Goal: Contribute content

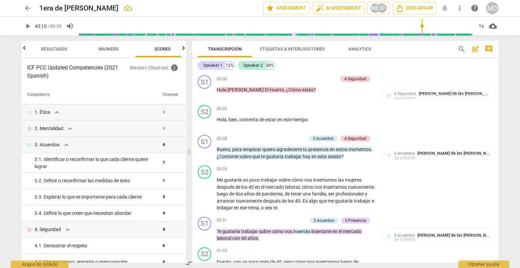
scroll to position [4027, 0]
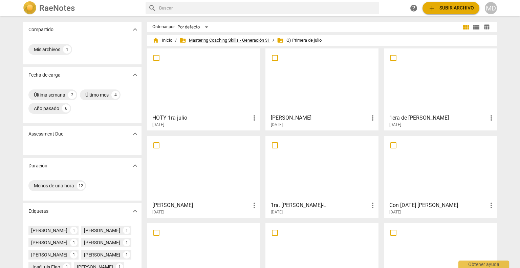
click at [221, 39] on span "folder_shared Mastering Coaching Skills - Generación 31" at bounding box center [224, 40] width 90 height 7
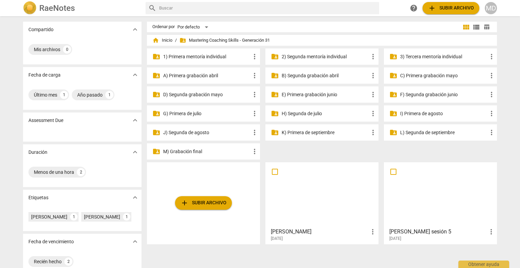
click at [425, 115] on p "I) Primera de agosto" at bounding box center [443, 113] width 87 height 7
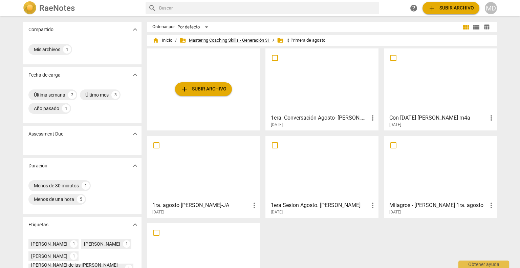
click at [221, 40] on span "folder_shared Mastering Coaching Skills - Generación 31" at bounding box center [224, 40] width 90 height 7
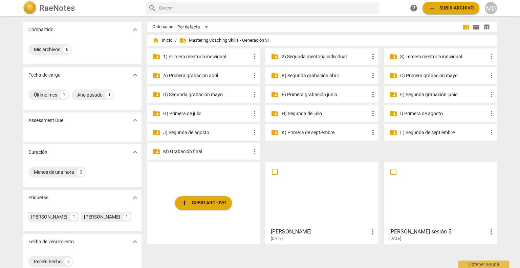
click at [191, 133] on p "J) Segunda de agosto" at bounding box center [206, 132] width 87 height 7
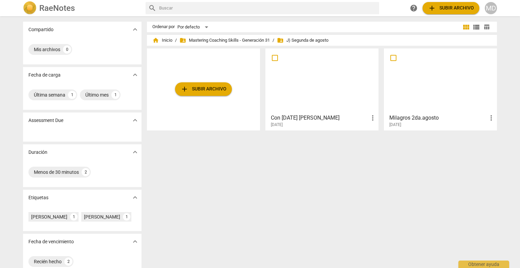
click at [405, 115] on h3 "Milagros 2da.agosto" at bounding box center [438, 118] width 98 height 8
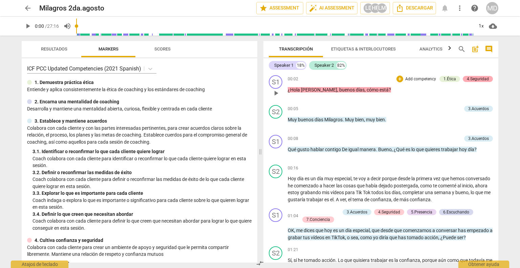
click at [479, 80] on div "4.Seguridad" at bounding box center [478, 79] width 22 height 6
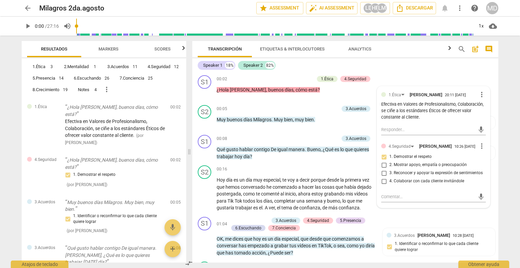
click at [162, 47] on span "Scores" at bounding box center [162, 48] width 16 height 5
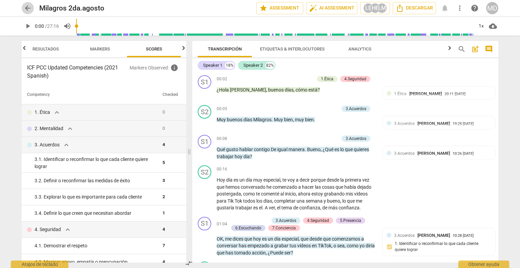
click at [28, 9] on span "arrow_back" at bounding box center [28, 8] width 8 height 8
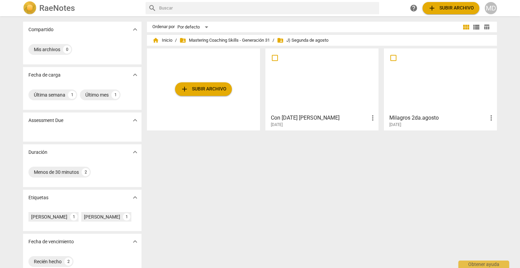
click at [211, 88] on span "add Subir archivo" at bounding box center [203, 89] width 46 height 8
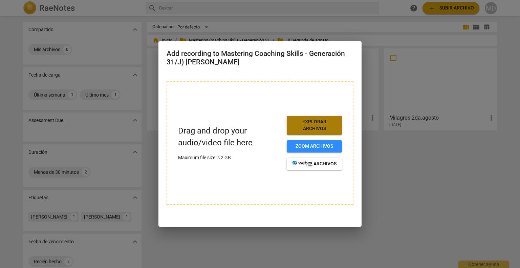
click at [324, 124] on span "Explorar archivos" at bounding box center [314, 124] width 44 height 13
drag, startPoint x: 408, startPoint y: 144, endPoint x: 412, endPoint y: 121, distance: 22.7
click at [408, 143] on div at bounding box center [260, 134] width 520 height 268
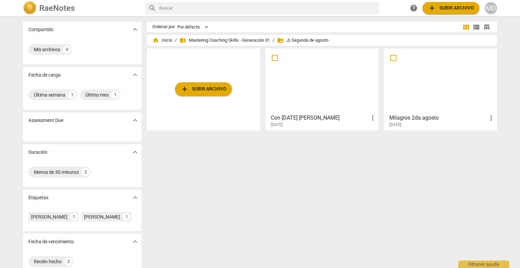
click at [181, 88] on span "add" at bounding box center [184, 89] width 8 height 8
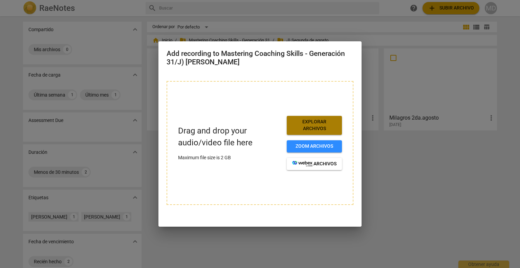
click at [323, 126] on span "Explorar archivos" at bounding box center [314, 124] width 44 height 13
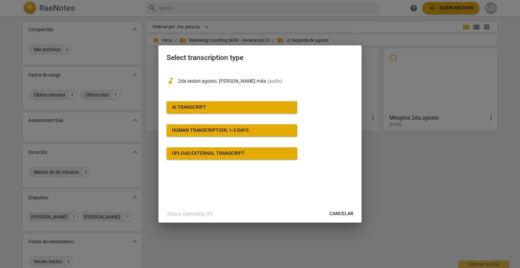
click at [207, 107] on span "AI Transcript" at bounding box center [232, 107] width 120 height 7
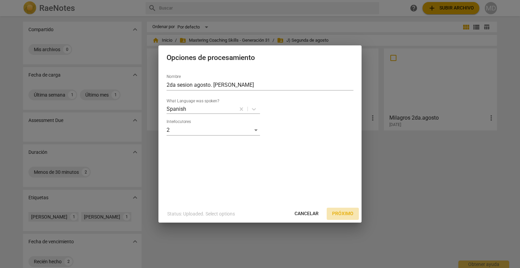
click at [339, 214] on span "Próximo" at bounding box center [342, 213] width 21 height 7
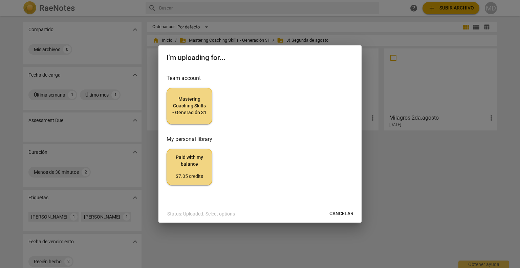
click at [177, 103] on span "Mastering Coaching Skills - Generación 31" at bounding box center [189, 106] width 34 height 20
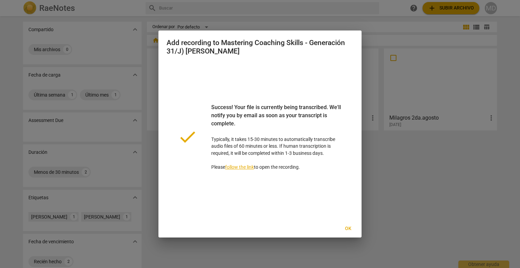
click at [347, 228] on span "Ok" at bounding box center [348, 228] width 11 height 7
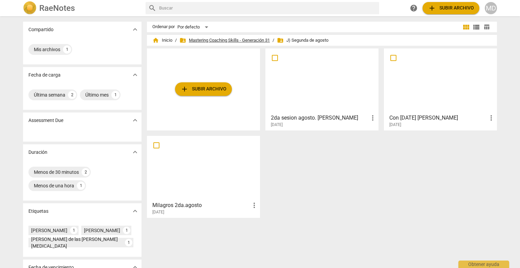
click at [209, 38] on span "folder_shared Mastering Coaching Skills - Generación 31" at bounding box center [224, 40] width 90 height 7
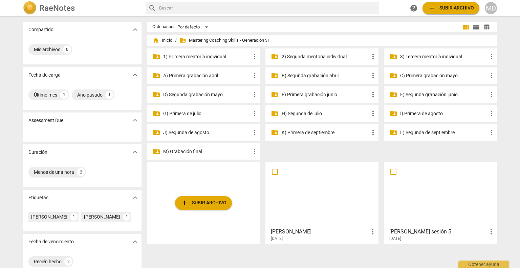
click at [298, 135] on p "K) Primera de septiembre" at bounding box center [325, 132] width 87 height 7
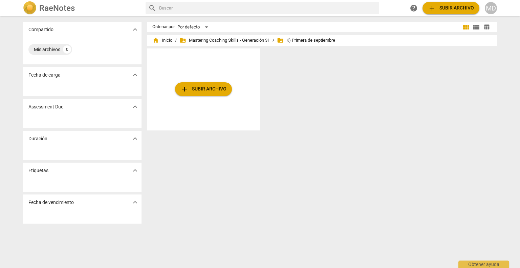
click at [199, 91] on span "add Subir archivo" at bounding box center [203, 89] width 46 height 8
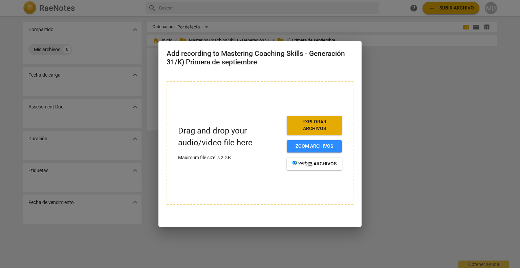
click at [308, 122] on span "Explorar archivos" at bounding box center [314, 124] width 44 height 13
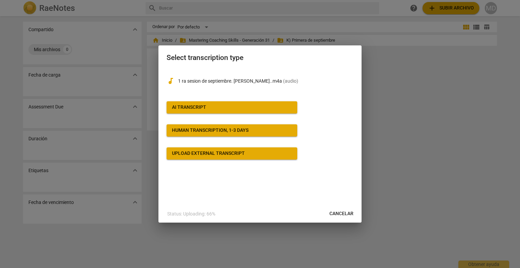
click at [209, 107] on span "AI Transcript" at bounding box center [232, 107] width 120 height 7
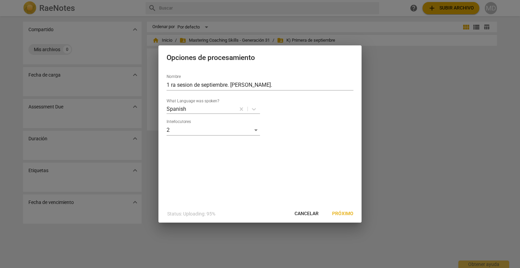
click at [346, 212] on span "Próximo" at bounding box center [342, 213] width 21 height 7
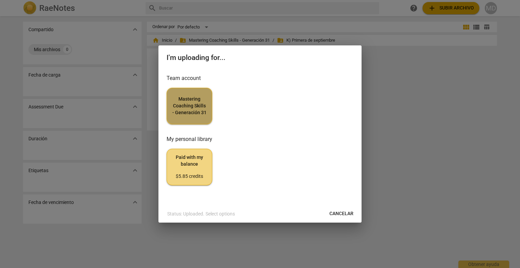
click at [186, 102] on span "Mastering Coaching Skills - Generación 31" at bounding box center [189, 106] width 34 height 20
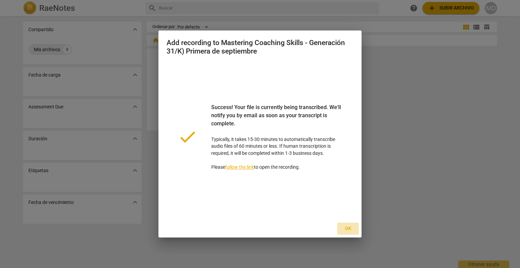
click at [347, 228] on span "Ok" at bounding box center [348, 228] width 11 height 7
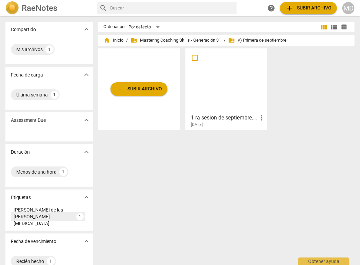
click at [158, 41] on span "folder_shared Mastering Coaching Skills - Generación 31" at bounding box center [176, 40] width 90 height 7
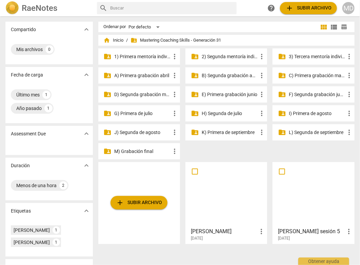
click at [141, 133] on p "J) Segunda de agosto" at bounding box center [142, 132] width 56 height 7
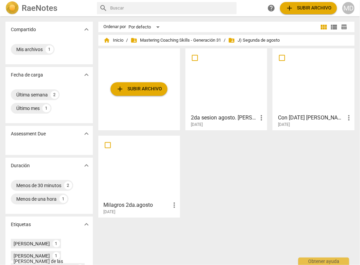
click at [225, 113] on div "2da sesion agosto. [PERSON_NAME] more_vert [DATE]" at bounding box center [227, 119] width 78 height 17
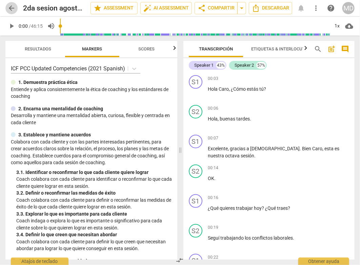
click at [11, 7] on span "arrow_back" at bounding box center [11, 8] width 8 height 8
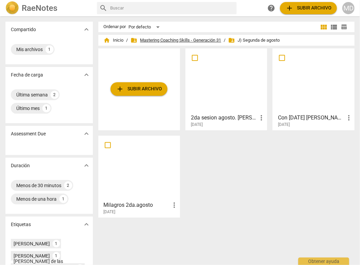
click at [163, 38] on span "folder_shared Mastering Coaching Skills - Generación 31" at bounding box center [176, 40] width 90 height 7
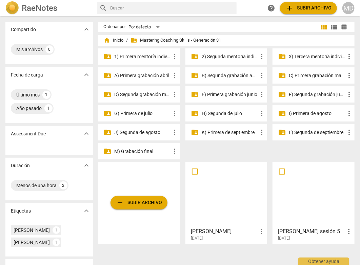
click at [300, 113] on p "I) Primera de agosto" at bounding box center [316, 113] width 56 height 7
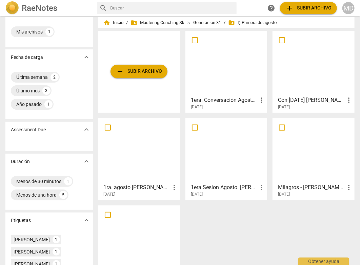
scroll to position [34, 0]
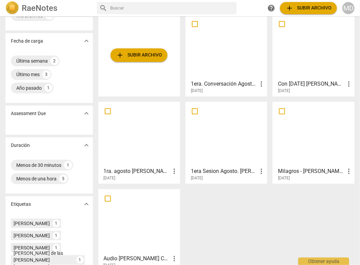
click at [210, 155] on div at bounding box center [226, 134] width 77 height 60
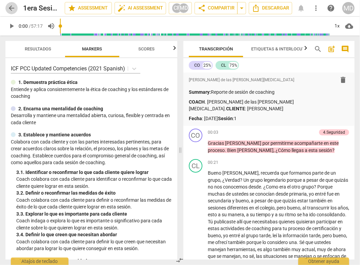
click at [9, 11] on span "arrow_back" at bounding box center [11, 8] width 8 height 8
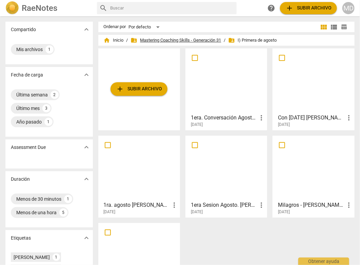
click at [179, 39] on span "folder_shared Mastering Coaching Skills - Generación 31" at bounding box center [176, 40] width 90 height 7
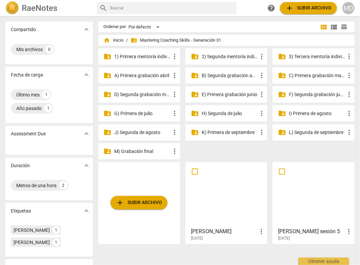
click at [148, 134] on p "J) Segunda de agosto" at bounding box center [142, 132] width 56 height 7
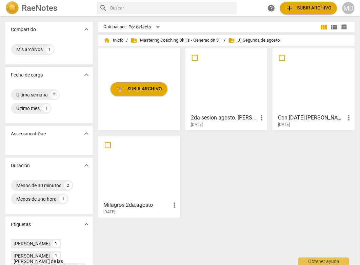
click at [224, 117] on h3 "2da sesion agosto. [PERSON_NAME]" at bounding box center [224, 118] width 66 height 8
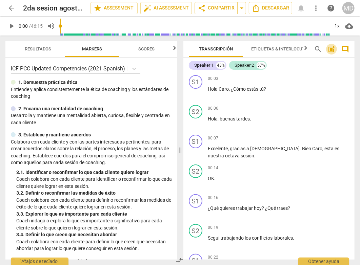
click at [332, 50] on span "post_add" at bounding box center [331, 49] width 8 height 8
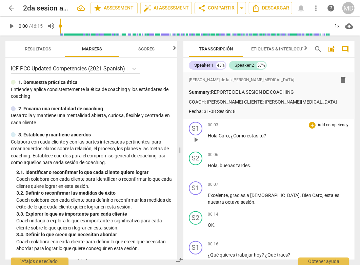
drag, startPoint x: 325, startPoint y: 126, endPoint x: 320, endPoint y: 124, distance: 5.3
click at [320, 124] on p "Add competency" at bounding box center [333, 125] width 32 height 6
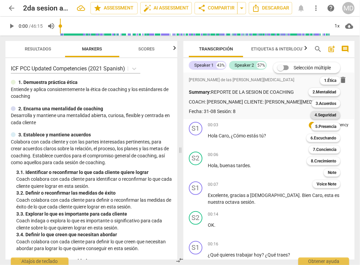
click at [329, 114] on b "4.Seguridad" at bounding box center [325, 115] width 22 height 8
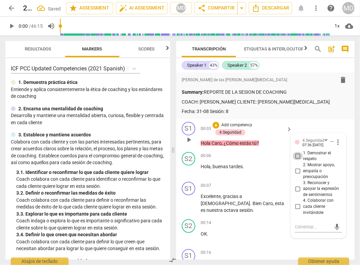
click at [295, 155] on input "1. Demostrar el respeto" at bounding box center [297, 156] width 11 height 8
checkbox input "true"
click at [268, 185] on p "Add competency" at bounding box center [268, 186] width 32 height 6
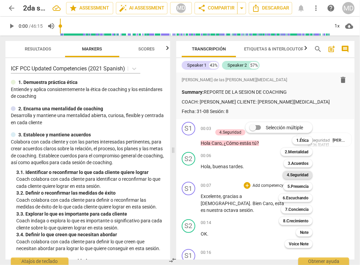
click at [299, 174] on b "4.Seguridad" at bounding box center [297, 175] width 22 height 8
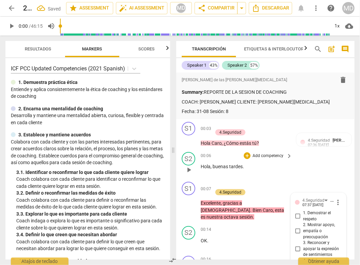
scroll to position [121, 0]
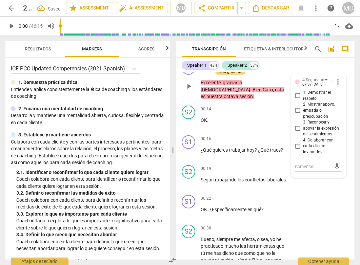
click at [310, 93] on span "1. Demostrar el respeto" at bounding box center [321, 96] width 36 height 12
click at [303, 93] on input "1. Demostrar el respeto" at bounding box center [297, 96] width 11 height 8
checkbox input "true"
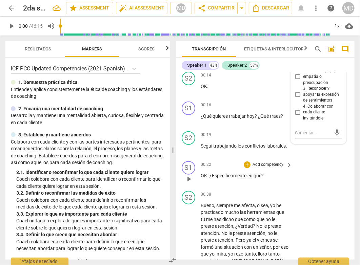
click at [268, 162] on p "Add competency" at bounding box center [268, 165] width 32 height 6
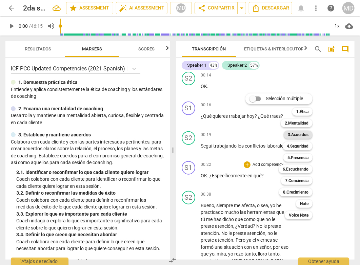
click at [304, 134] on b "3.Acuerdos" at bounding box center [297, 135] width 21 height 8
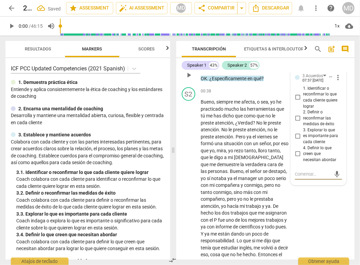
scroll to position [224, 0]
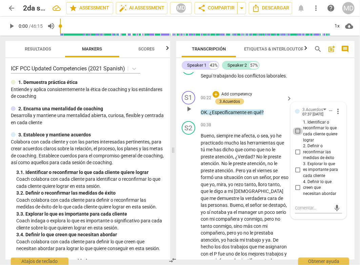
click at [295, 127] on input "1. Identificar o reconfirmar lo que cada cliente quiere lograr" at bounding box center [297, 131] width 11 height 8
checkbox input "true"
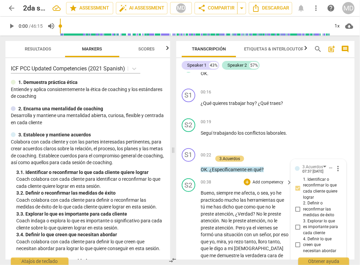
scroll to position [157, 0]
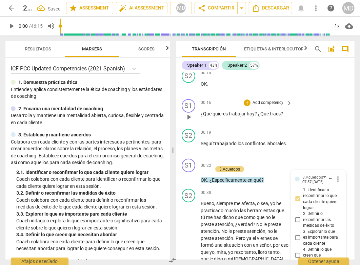
click at [264, 100] on p "Add competency" at bounding box center [268, 103] width 32 height 6
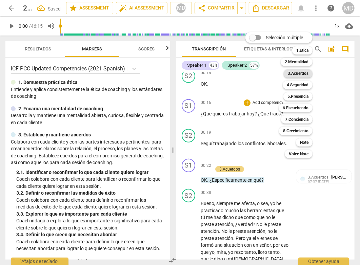
click at [297, 74] on b "3.Acuerdos" at bounding box center [297, 73] width 21 height 8
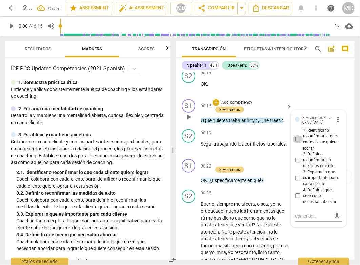
click at [296, 135] on input "1. Identificar o reconfirmar lo que cada cliente quiere lograr" at bounding box center [297, 139] width 11 height 8
checkbox input "true"
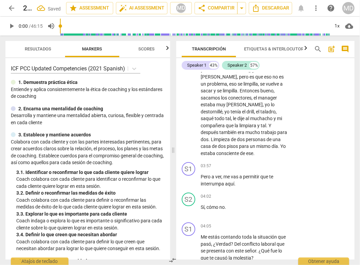
scroll to position [766, 0]
